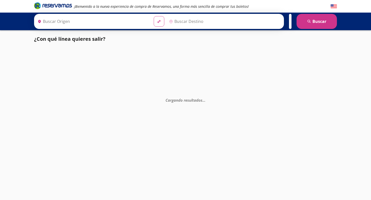
type input "Nogales, [GEOGRAPHIC_DATA]"
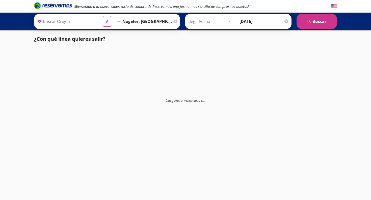
type input "Hermosillo, [GEOGRAPHIC_DATA]"
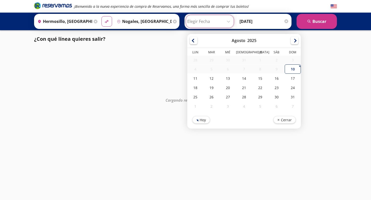
click at [224, 24] on input "Elegir Fecha" at bounding box center [209, 21] width 45 height 13
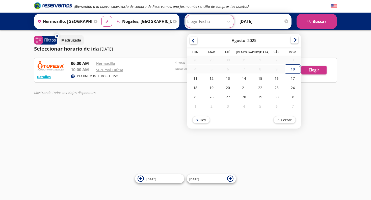
click at [296, 42] on div at bounding box center [294, 40] width 8 height 8
click at [296, 42] on div at bounding box center [294, 41] width 8 height 8
click at [228, 60] on div "3" at bounding box center [228, 60] width 16 height 9
type input "[DATE]"
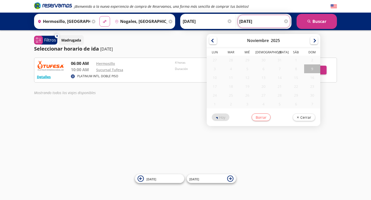
click at [251, 22] on input "[DATE]" at bounding box center [263, 21] width 49 height 13
click at [313, 41] on div at bounding box center [314, 40] width 8 height 8
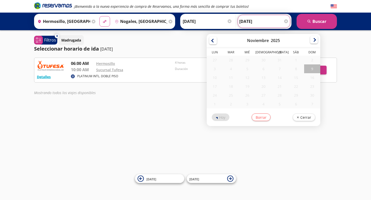
click at [313, 41] on div at bounding box center [314, 40] width 8 height 8
click at [253, 20] on input "[DATE]" at bounding box center [263, 21] width 49 height 13
click at [259, 116] on button "Borrar" at bounding box center [260, 117] width 19 height 8
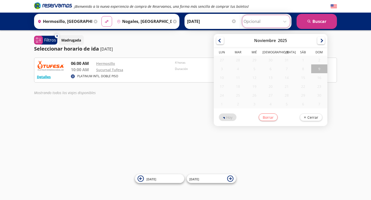
click at [270, 20] on input "Opcional" at bounding box center [265, 21] width 45 height 13
click at [322, 42] on div at bounding box center [321, 40] width 8 height 8
click at [348, 51] on div "¡Bienvenido a la nueva experiencia de compra de Reservamos, una forma más senci…" at bounding box center [185, 100] width 371 height 200
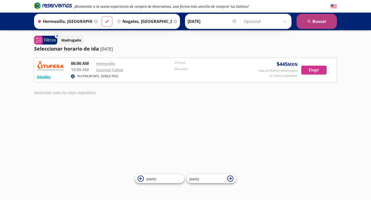
click at [320, 24] on button "search [GEOGRAPHIC_DATA]" at bounding box center [316, 21] width 40 height 15
